Goal: Task Accomplishment & Management: Use online tool/utility

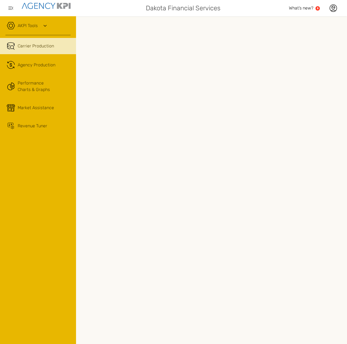
click at [32, 26] on link "AKPI Tools" at bounding box center [28, 26] width 20 height 7
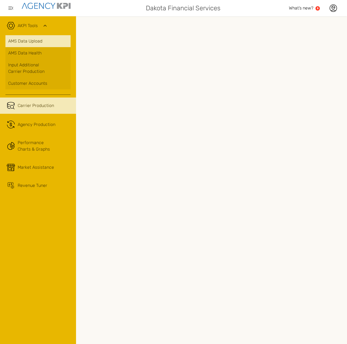
click at [33, 43] on link "AMS Data Upload" at bounding box center [37, 41] width 65 height 12
click at [332, 8] on icon at bounding box center [332, 7] width 3 height 3
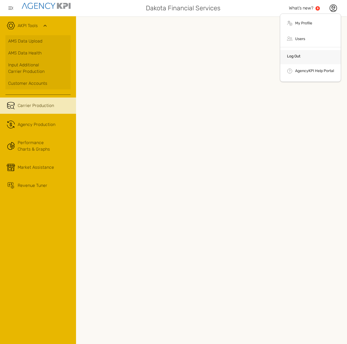
click at [296, 56] on link "Log Out" at bounding box center [293, 56] width 13 height 5
